Goal: Navigation & Orientation: Find specific page/section

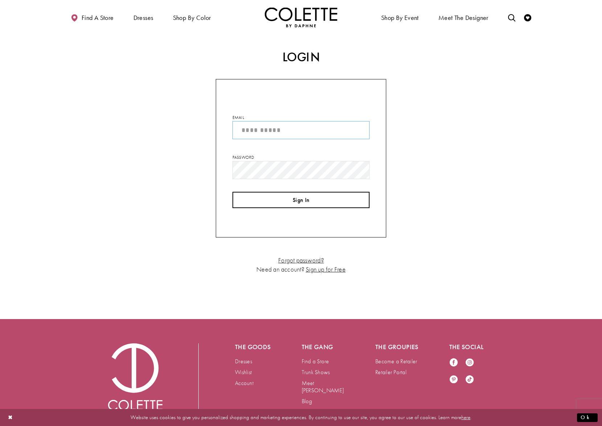
type input "**********"
click at [312, 200] on button "Sign In" at bounding box center [301, 200] width 137 height 16
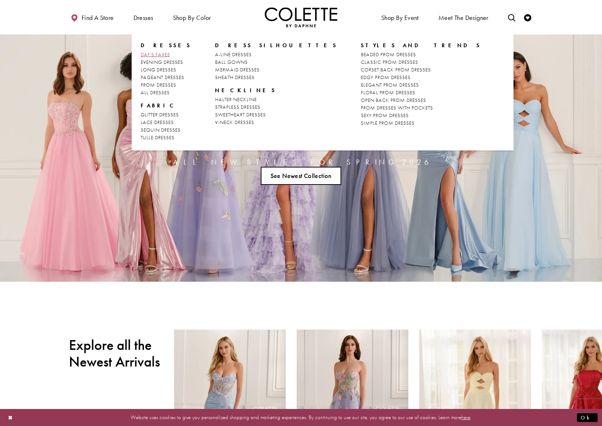
click at [156, 55] on span "DAF'S FAVES" at bounding box center [155, 54] width 29 height 7
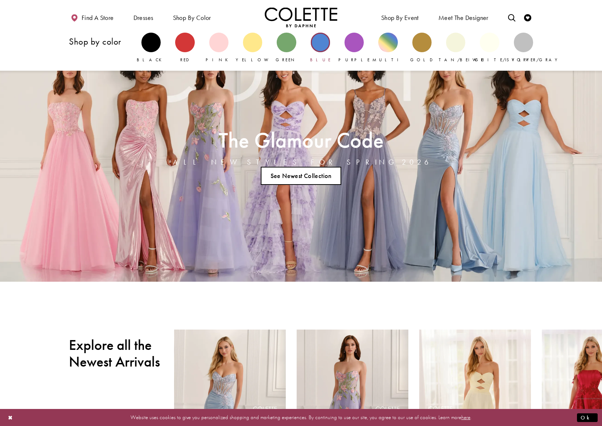
click at [316, 42] on div "Primary block" at bounding box center [320, 42] width 19 height 19
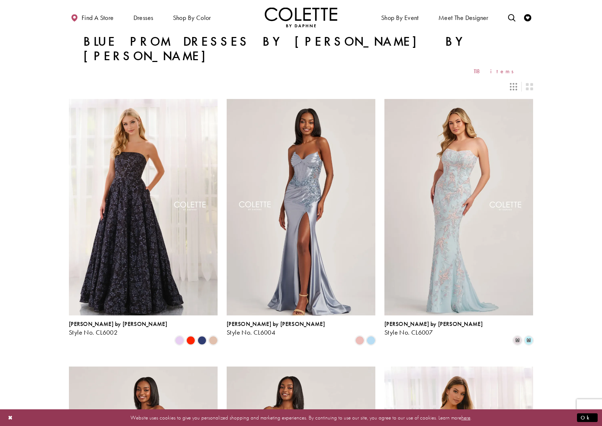
click at [297, 18] on img "Visit Home Page" at bounding box center [301, 17] width 73 height 20
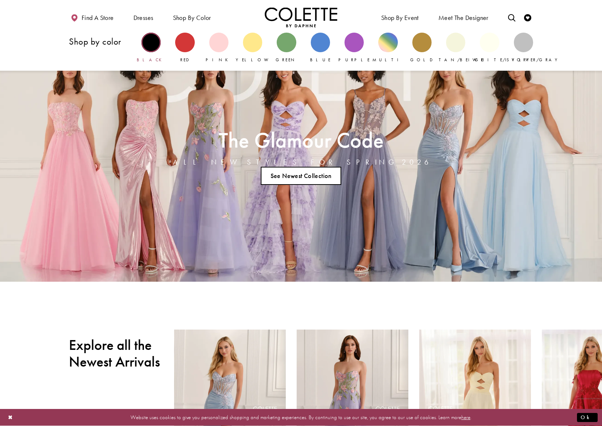
click at [155, 42] on div "Primary block" at bounding box center [150, 42] width 19 height 19
